Goal: Task Accomplishment & Management: Use online tool/utility

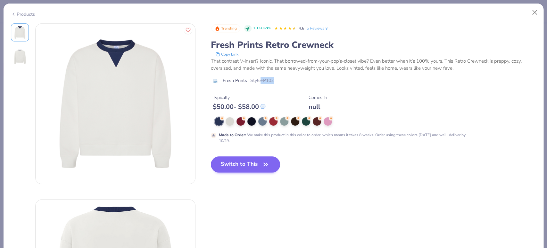
scroll to position [142, 0]
click at [238, 169] on button "Switch to This" at bounding box center [246, 164] width 70 height 16
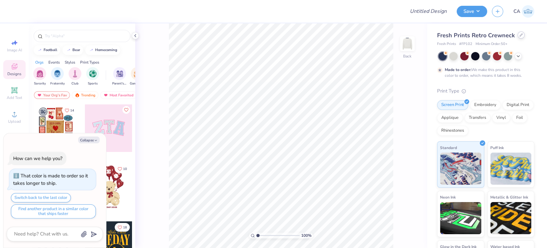
click at [519, 37] on div at bounding box center [521, 34] width 7 height 7
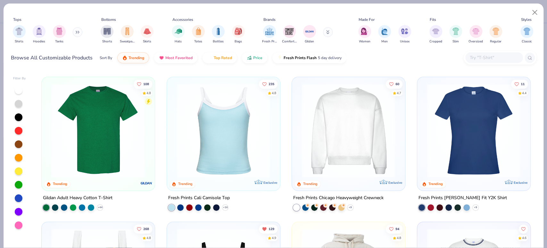
scroll to position [249, 0]
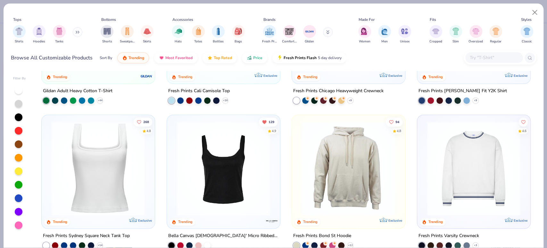
click at [444, 146] on img at bounding box center [474, 168] width 100 height 94
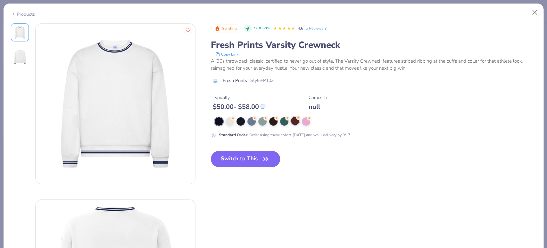
click at [293, 122] on div at bounding box center [295, 120] width 8 height 8
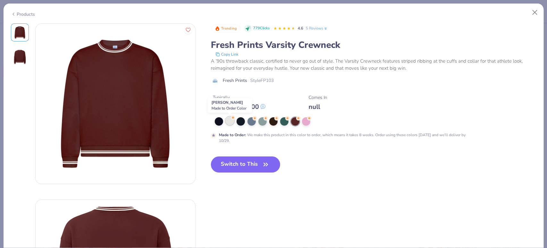
click at [231, 119] on icon at bounding box center [233, 117] width 4 height 4
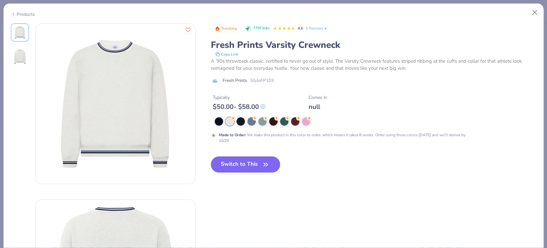
click at [228, 164] on button "Switch to This" at bounding box center [246, 164] width 70 height 16
click at [243, 166] on button "Switch to This" at bounding box center [246, 164] width 70 height 16
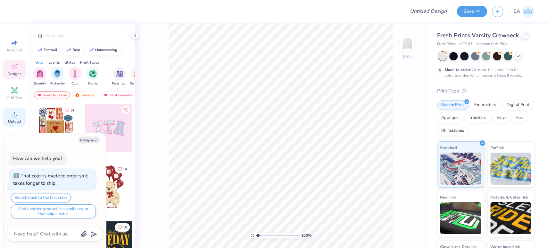
click at [15, 116] on circle at bounding box center [15, 116] width 4 height 4
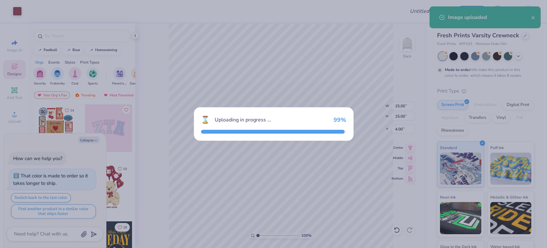
type textarea "x"
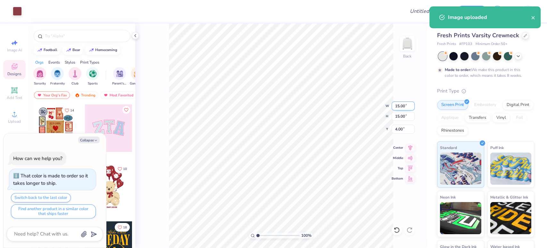
click at [400, 107] on input "15.00" at bounding box center [403, 105] width 23 height 9
type input "12"
type textarea "x"
type input "12.00"
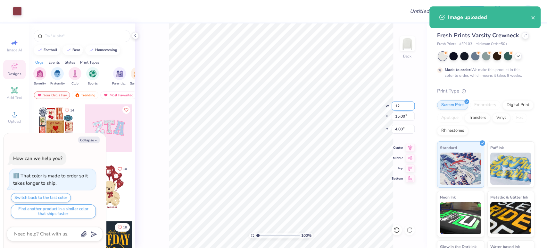
type input "5.50"
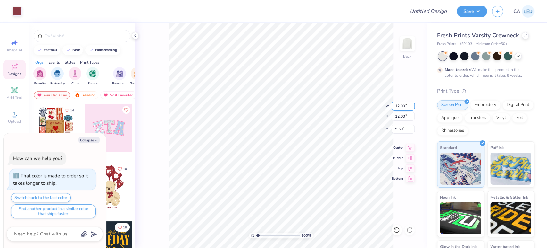
click at [400, 107] on input "12.00" at bounding box center [403, 105] width 23 height 9
type input "10"
type textarea "x"
type input "10.00"
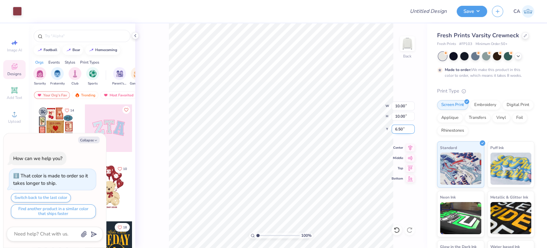
click at [399, 129] on input "6.50" at bounding box center [403, 128] width 23 height 9
type input "3"
type textarea "x"
click at [406, 128] on input "3.00" at bounding box center [403, 128] width 23 height 9
type input "2"
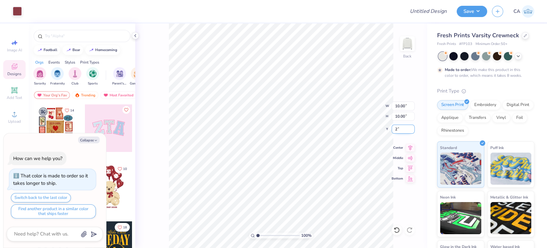
type textarea "x"
type input "2.00"
type textarea "x"
click at [404, 103] on input "10.00" at bounding box center [403, 105] width 23 height 9
type input "4"
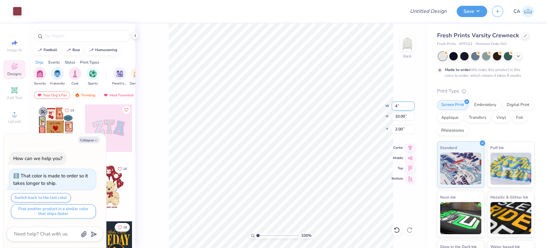
type textarea "x"
type input "4.00"
type input "5.00"
type textarea "x"
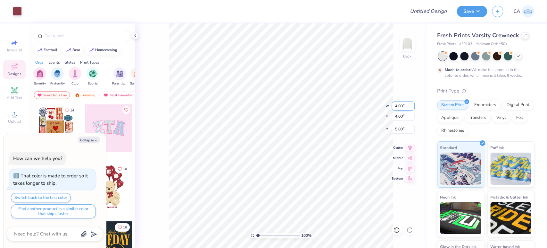
type input "5.35"
type textarea "x"
click at [393, 132] on input "5.35" at bounding box center [403, 128] width 23 height 9
type input "3.00"
click at [524, 38] on div "Fresh Prints Varsity Crewneck" at bounding box center [485, 35] width 97 height 9
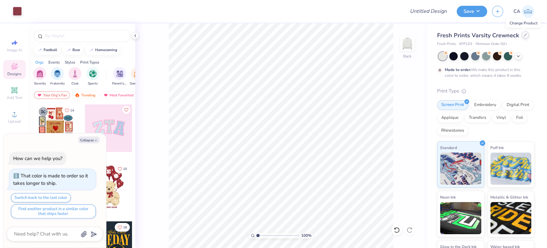
click at [524, 35] on icon at bounding box center [525, 34] width 3 height 3
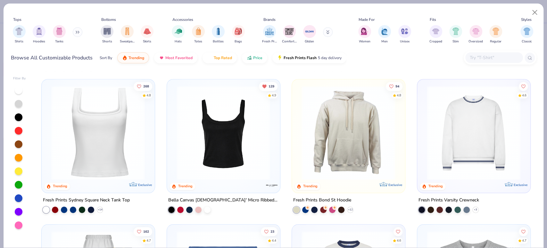
scroll to position [392, 0]
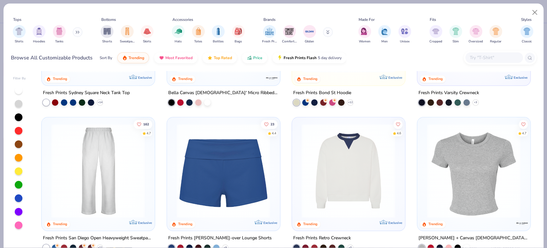
click at [360, 149] on img at bounding box center [349, 170] width 100 height 94
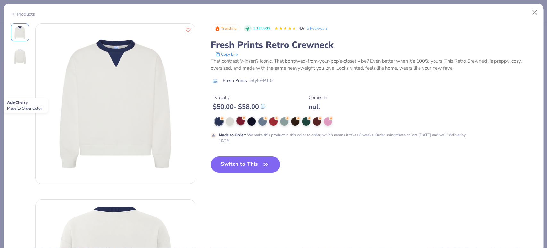
click at [224, 118] on circle at bounding box center [222, 118] width 4 height 4
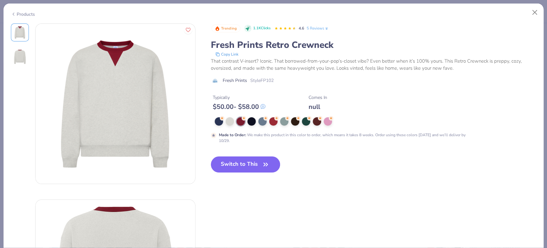
click at [252, 155] on div "Trending 1.1K Clicks 4.6 5 Reviews Fresh Prints Retro Crewneck Copy Link That c…" at bounding box center [374, 102] width 326 height 159
click at [252, 161] on button "Switch to This" at bounding box center [246, 164] width 70 height 16
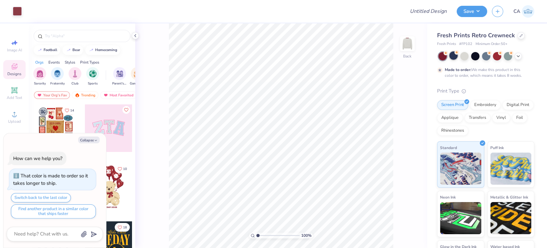
click at [448, 54] on circle at bounding box center [446, 53] width 4 height 4
click at [399, 130] on input "0.50" at bounding box center [403, 128] width 23 height 9
type textarea "x"
click at [399, 104] on input "4.00" at bounding box center [403, 105] width 23 height 9
type input "4.5"
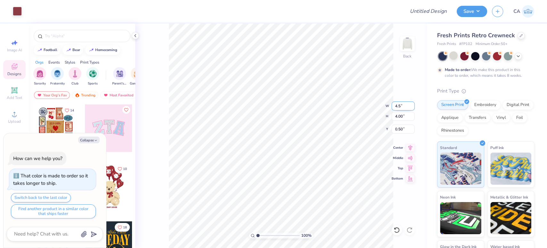
type textarea "x"
type input "4.50"
type textarea "x"
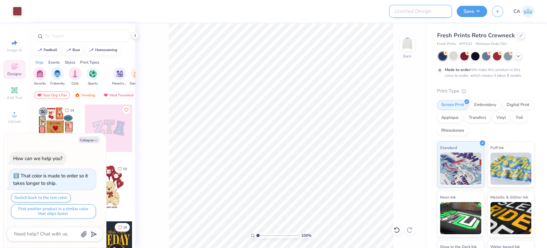
click at [428, 12] on input "Design Title" at bounding box center [420, 11] width 63 height 13
paste input "FPS239946"
type input "FPS239946"
type textarea "x"
type input "FPS239946"
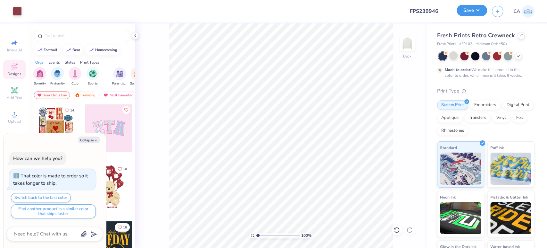
click at [470, 13] on button "Save" at bounding box center [472, 10] width 30 height 11
type textarea "x"
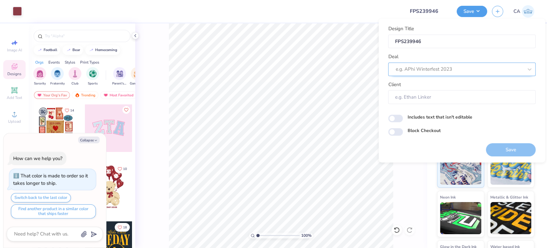
click at [457, 67] on div at bounding box center [460, 69] width 128 height 9
click at [449, 85] on div "Design Tool Gallery" at bounding box center [462, 86] width 142 height 11
type input "design tool gall"
type textarea "x"
type input "Design Tool Gallery User"
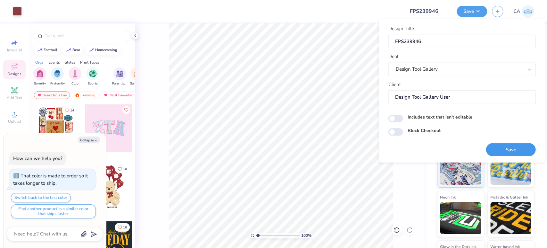
click at [496, 145] on button "Save" at bounding box center [511, 149] width 50 height 13
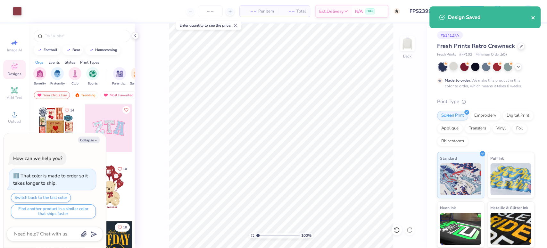
click at [534, 18] on icon "close" at bounding box center [533, 17] width 3 height 3
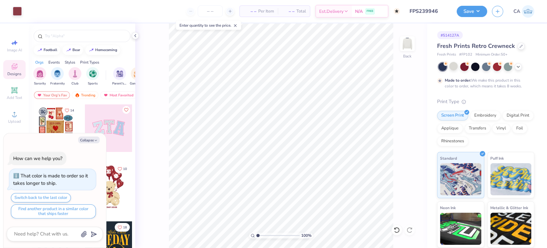
click at [475, 13] on div "Design Saved" at bounding box center [485, 19] width 114 height 29
click at [474, 12] on button "Save" at bounding box center [472, 10] width 30 height 11
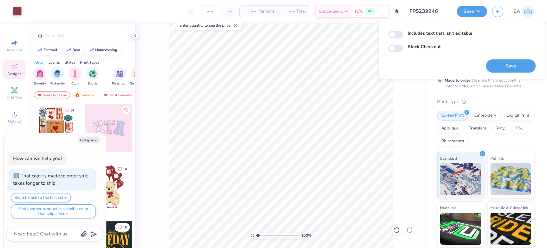
click at [418, 118] on div "100 % Back" at bounding box center [281, 135] width 292 height 224
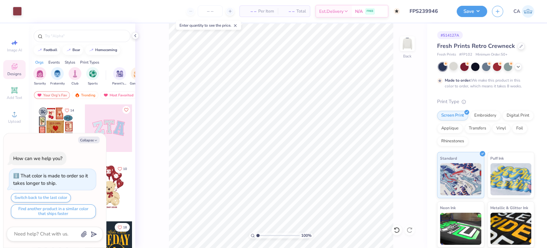
click at [518, 51] on div "Fresh Prints Retro Crewneck Fresh Prints # FP102 Minimum Order: 50 +" at bounding box center [485, 50] width 97 height 16
click at [520, 47] on icon at bounding box center [521, 45] width 3 height 3
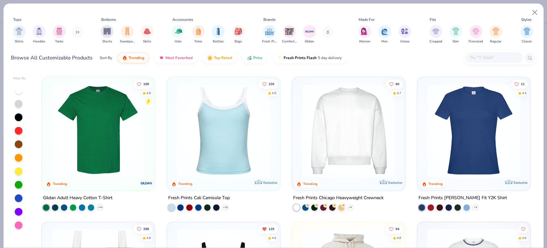
scroll to position [249, 0]
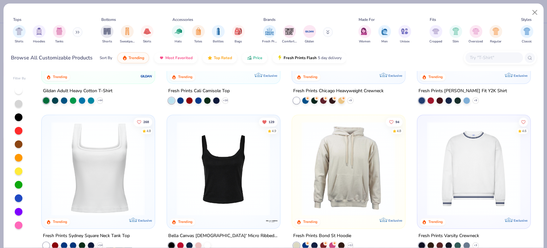
click at [467, 175] on img at bounding box center [474, 168] width 100 height 94
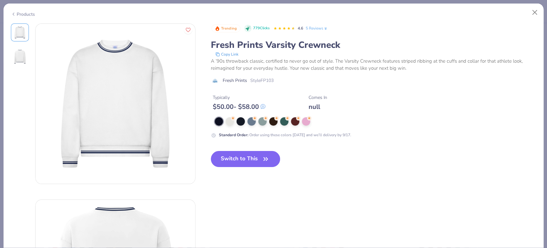
drag, startPoint x: 112, startPoint y: 86, endPoint x: 309, endPoint y: 151, distance: 208.3
click at [309, 151] on div "Trending 779 Clicks 4.6 5 Reviews Fresh Prints Varsity Crewneck Copy Link A ’90…" at bounding box center [374, 100] width 326 height 154
click at [231, 119] on icon at bounding box center [233, 117] width 4 height 4
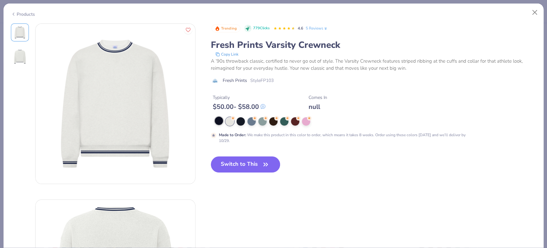
click at [218, 122] on div at bounding box center [219, 120] width 8 height 8
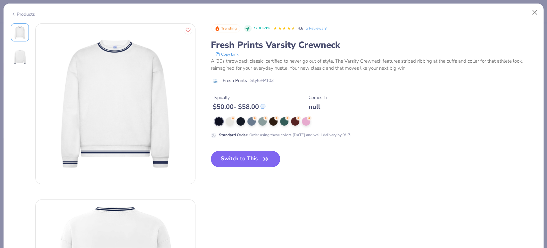
click at [257, 160] on button "Switch to This" at bounding box center [246, 159] width 70 height 16
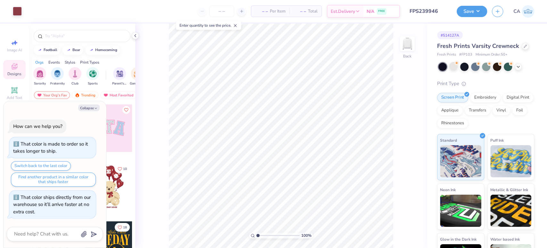
type textarea "x"
click at [395, 112] on input "4.50" at bounding box center [403, 110] width 23 height 9
type input "10"
type textarea "x"
type input "10.00"
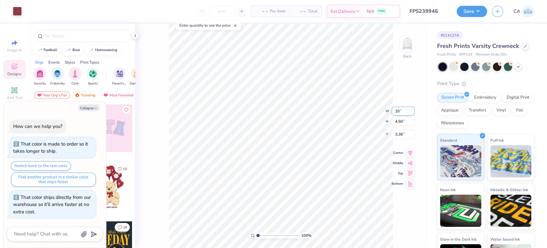
type input "10.00"
click at [399, 131] on input "0.61" at bounding box center [403, 128] width 23 height 9
type input "3"
type input "2"
type textarea "x"
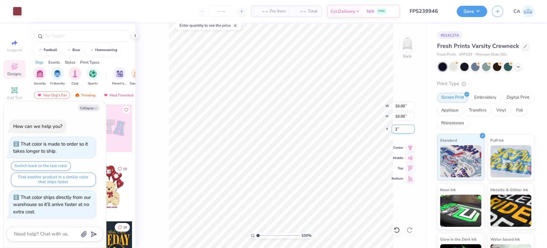
type input "2.00"
click at [408, 149] on icon at bounding box center [410, 147] width 9 height 8
type textarea "x"
click at [396, 109] on input "10.00" at bounding box center [403, 105] width 23 height 9
type input "12"
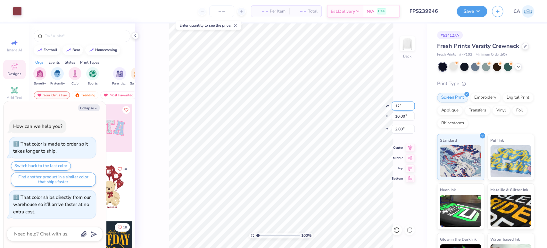
type textarea "x"
type input "12.00"
type input "1.00"
click at [396, 109] on input "12.00" at bounding box center [403, 105] width 23 height 9
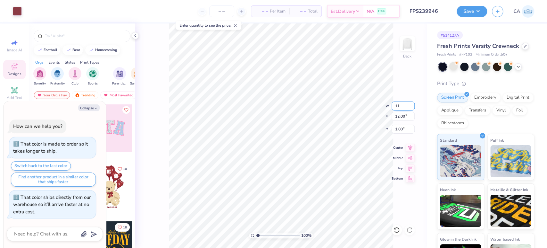
type input "11"
type textarea "x"
type input "11.00"
click at [401, 128] on input "1.50" at bounding box center [403, 128] width 23 height 9
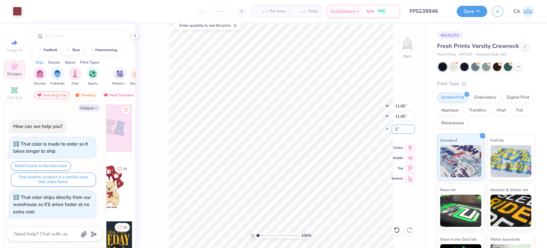
type input "2"
type textarea "x"
type input "2.00"
click at [458, 13] on button "Save" at bounding box center [472, 10] width 30 height 11
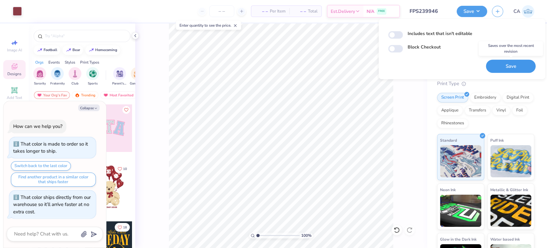
click at [507, 67] on button "Save" at bounding box center [511, 66] width 50 height 13
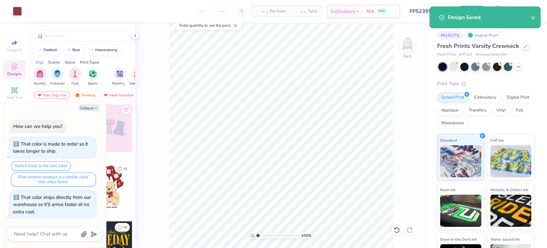
click at [529, 20] on div "Design Saved" at bounding box center [489, 17] width 83 height 8
click at [532, 20] on icon "close" at bounding box center [533, 17] width 4 height 5
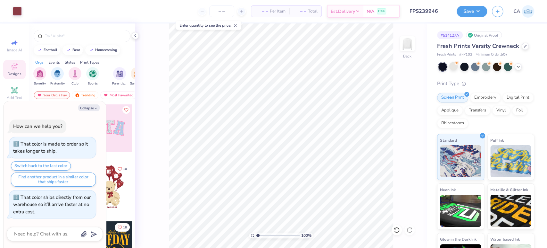
click at [470, 7] on div "Design Saved" at bounding box center [485, 19] width 114 height 29
click at [470, 9] on button "Save" at bounding box center [472, 10] width 30 height 11
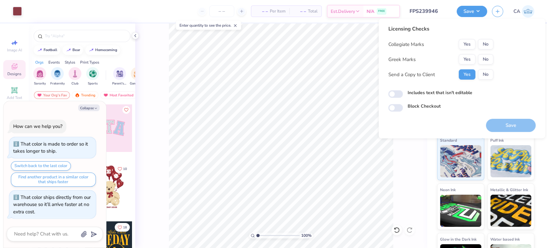
click at [464, 53] on div "Collegiate Marks Yes No Greek Marks Yes No Send a Copy to Client Yes No" at bounding box center [440, 59] width 105 height 40
click at [467, 56] on button "Yes" at bounding box center [467, 59] width 17 height 10
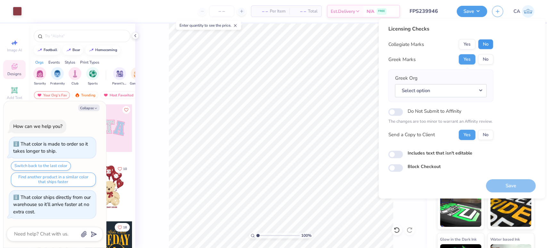
click at [482, 44] on button "No" at bounding box center [485, 44] width 15 height 10
click at [467, 88] on button "Select option" at bounding box center [441, 90] width 92 height 13
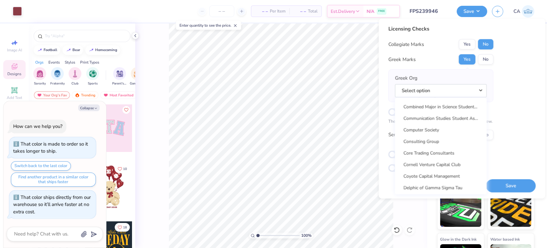
scroll to position [1318, 0]
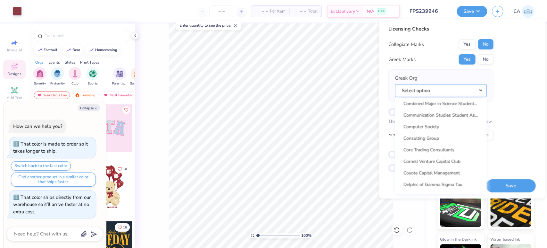
click at [427, 92] on button "Select option" at bounding box center [441, 90] width 92 height 13
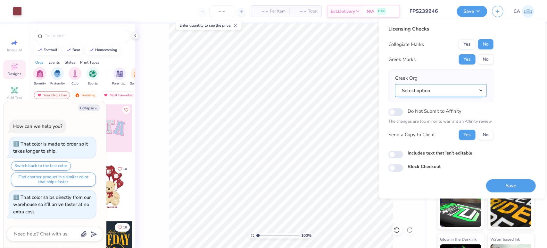
click at [427, 92] on button "Select option" at bounding box center [441, 90] width 92 height 13
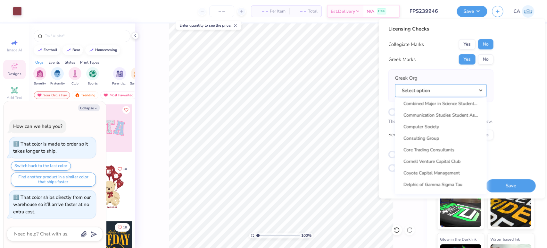
click at [427, 91] on button "Select option" at bounding box center [441, 90] width 92 height 13
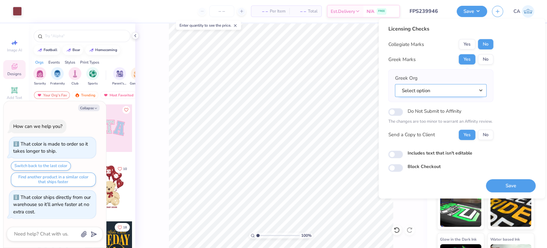
click at [427, 91] on button "Select option" at bounding box center [441, 90] width 92 height 13
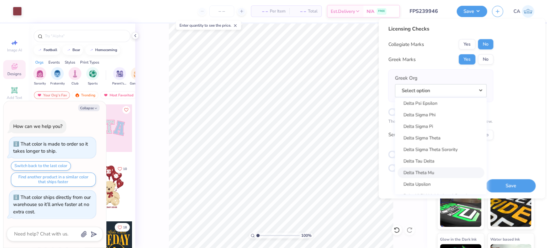
scroll to position [1629, 0]
click at [425, 173] on link "Delta Tau Delta" at bounding box center [441, 173] width 87 height 11
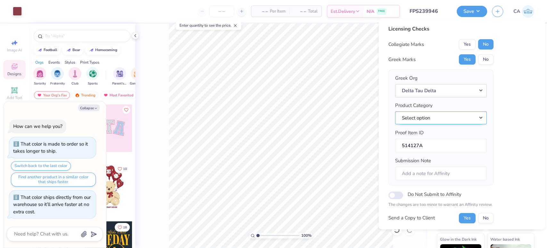
click at [436, 118] on button "Select option" at bounding box center [441, 117] width 92 height 13
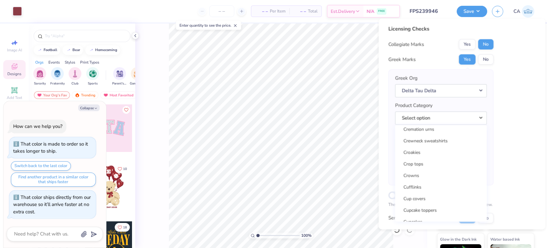
scroll to position [2869, 0]
click at [431, 140] on link "Crewneck sweatshirts" at bounding box center [441, 138] width 87 height 11
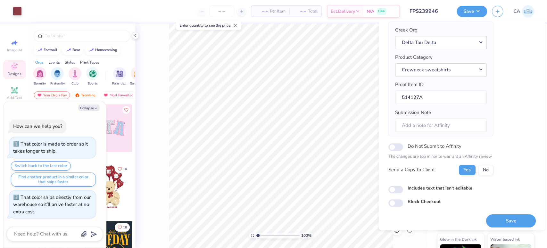
scroll to position [51, 0]
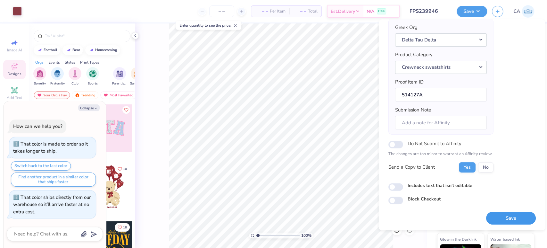
click at [500, 213] on button "Save" at bounding box center [511, 217] width 50 height 13
type textarea "x"
